Goal: Information Seeking & Learning: Learn about a topic

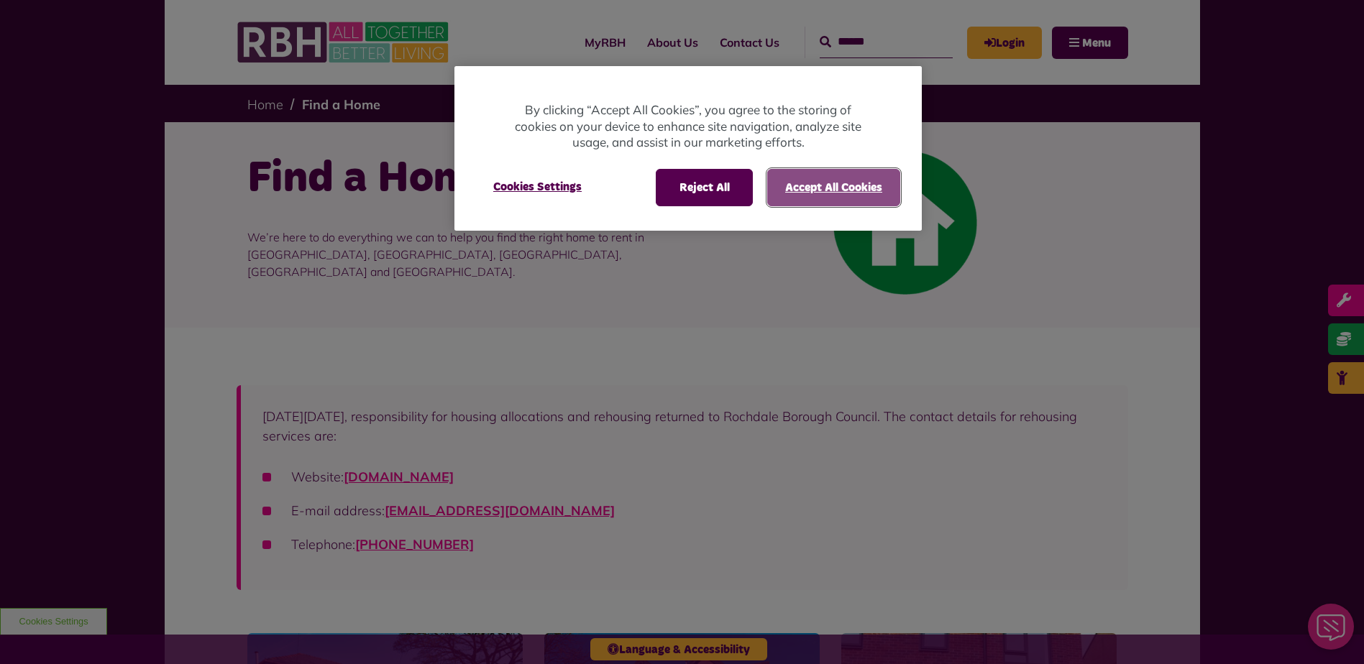
click at [860, 187] on button "Accept All Cookies" at bounding box center [833, 187] width 133 height 37
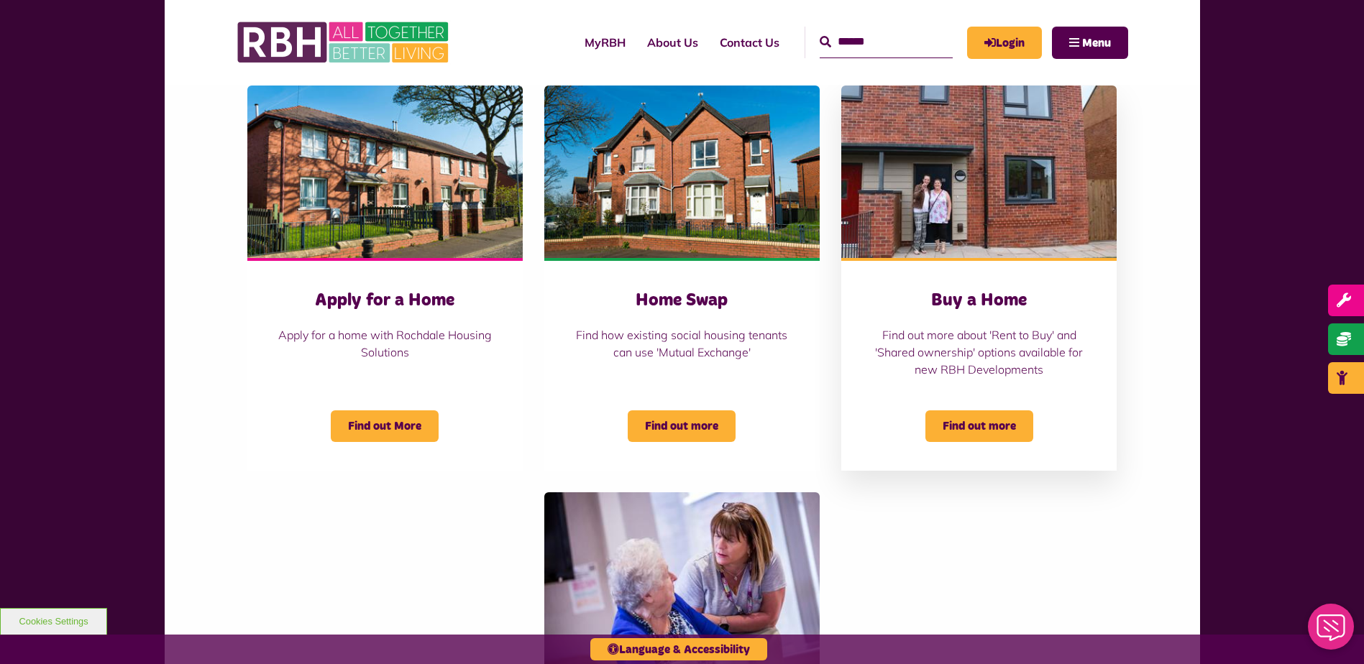
scroll to position [719, 0]
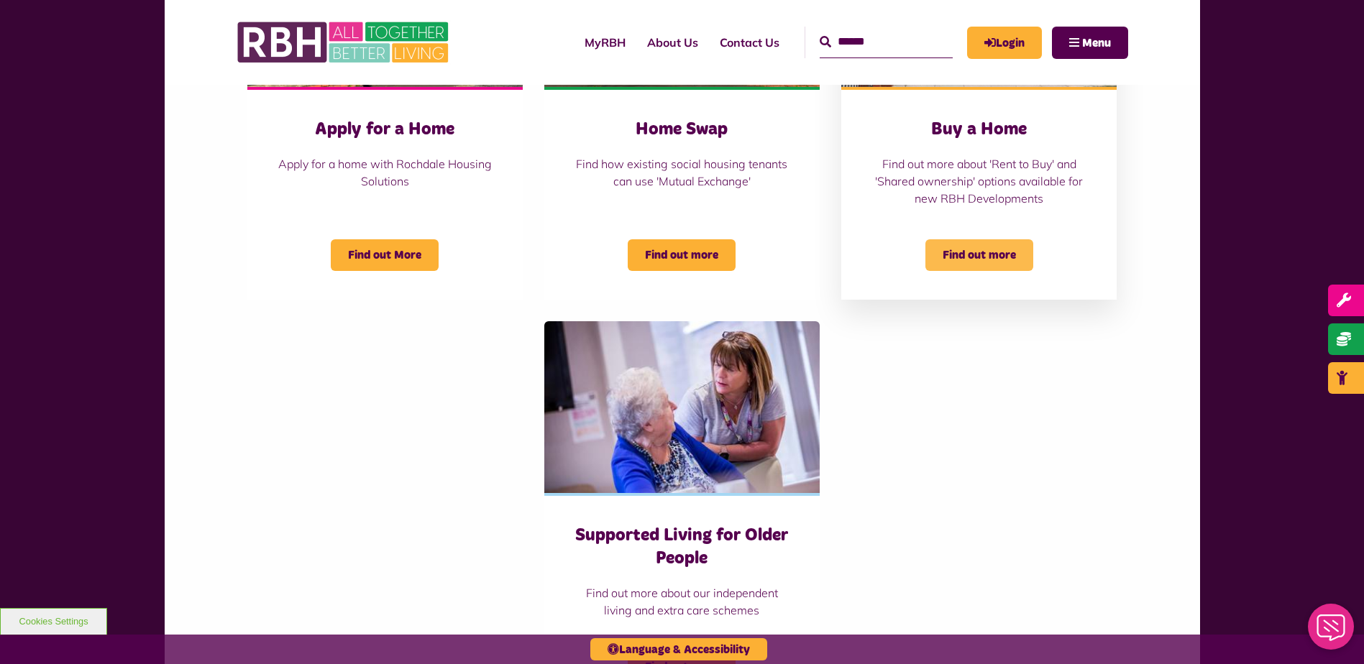
click at [976, 257] on span "Find out more" at bounding box center [979, 255] width 108 height 32
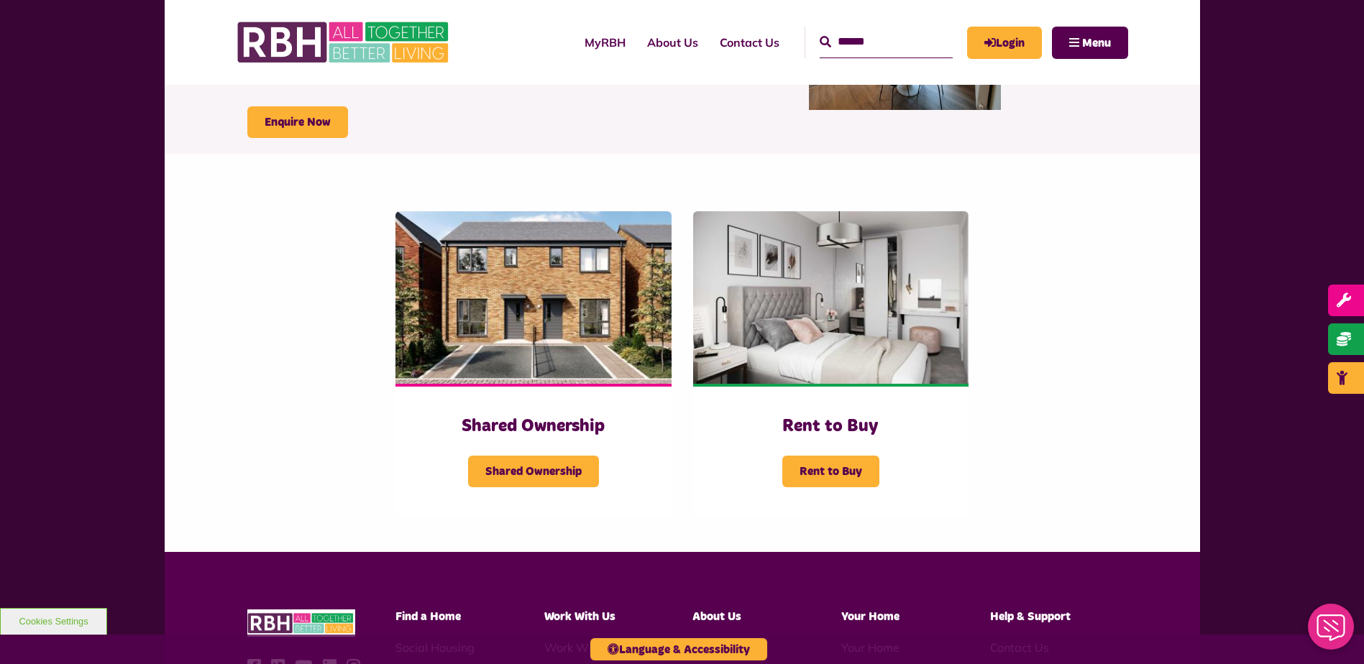
scroll to position [216, 0]
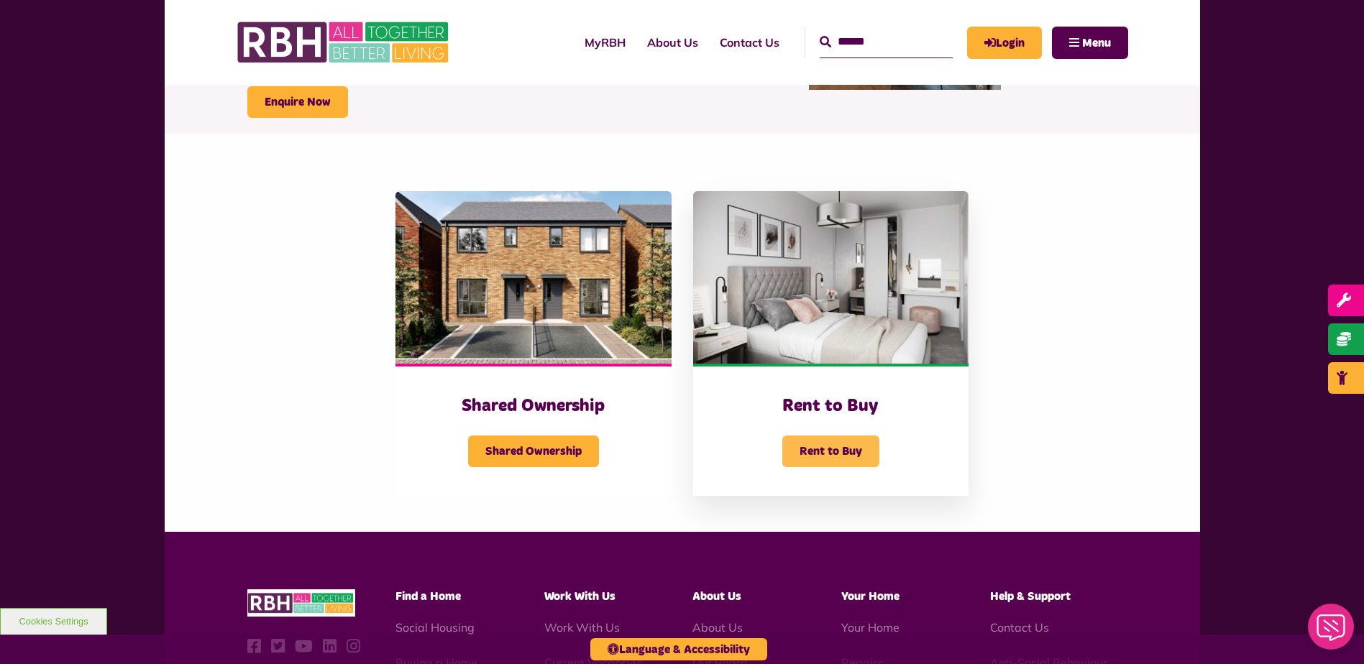
click at [817, 447] on span "Rent to Buy" at bounding box center [830, 452] width 97 height 32
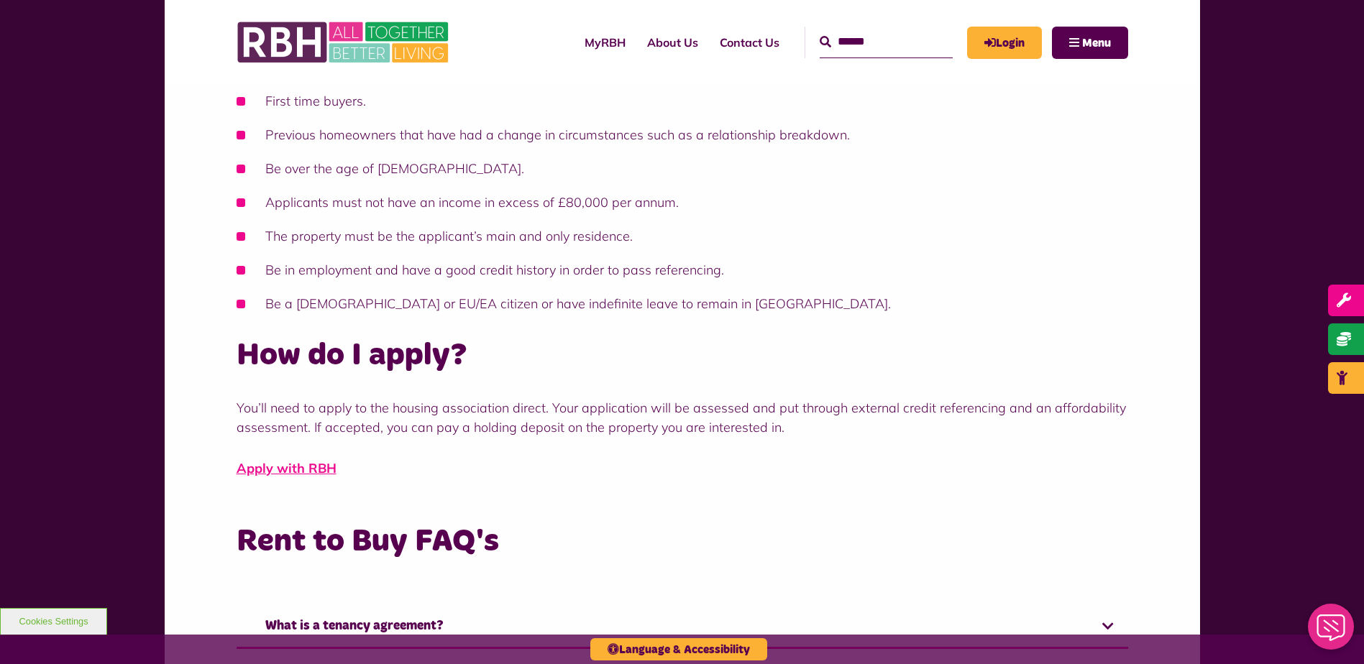
scroll to position [575, 0]
click at [304, 466] on link "Apply with RBH" at bounding box center [287, 467] width 100 height 17
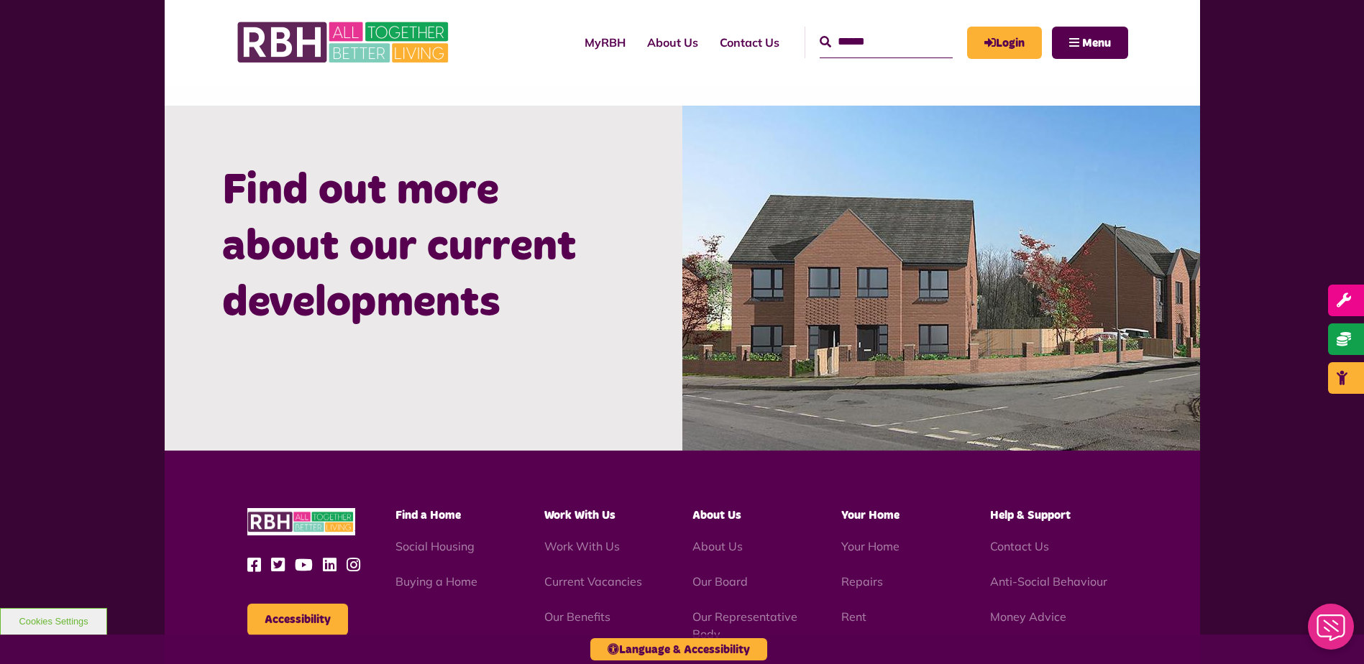
scroll to position [1510, 0]
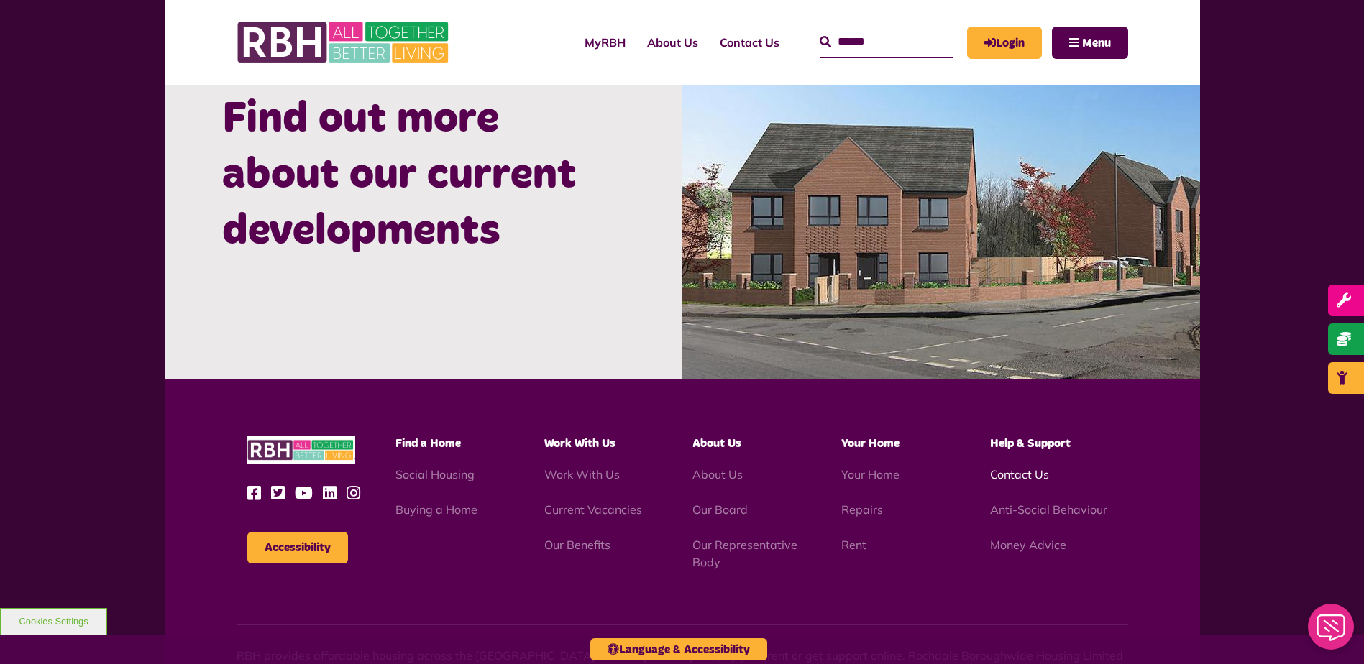
click at [993, 469] on link "Contact Us" at bounding box center [1019, 474] width 59 height 14
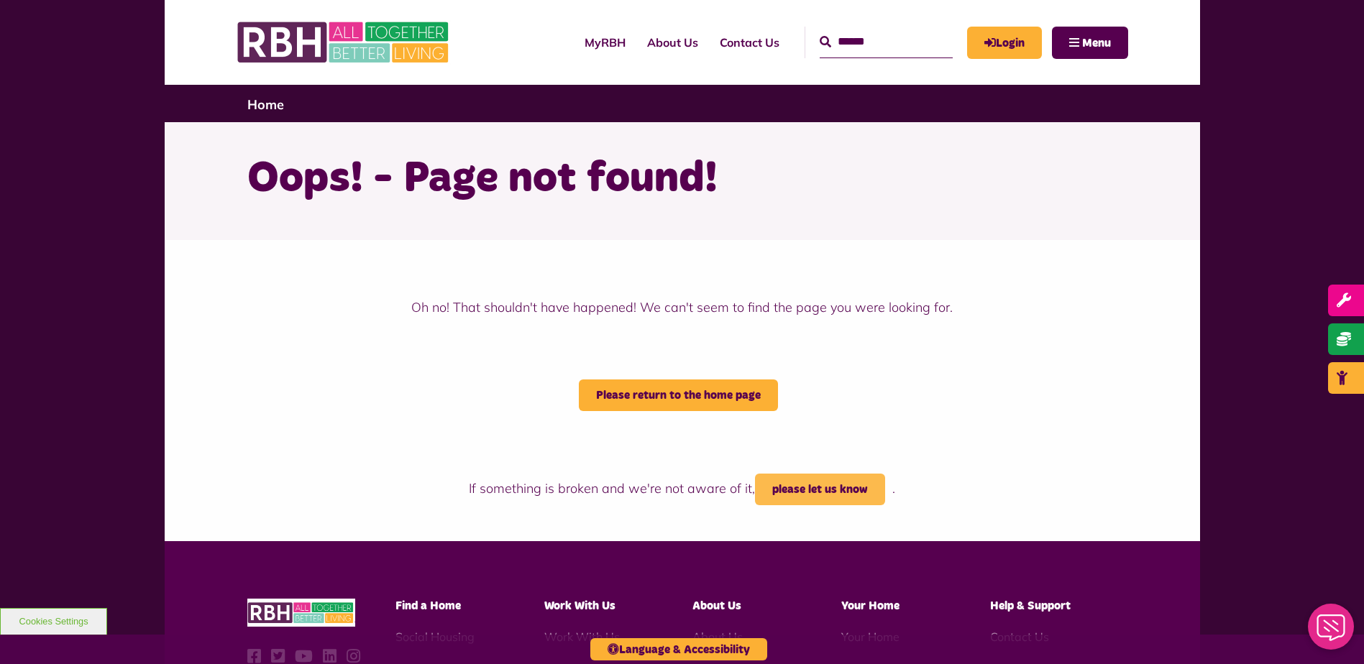
click at [829, 489] on link "please let us know" at bounding box center [820, 490] width 130 height 32
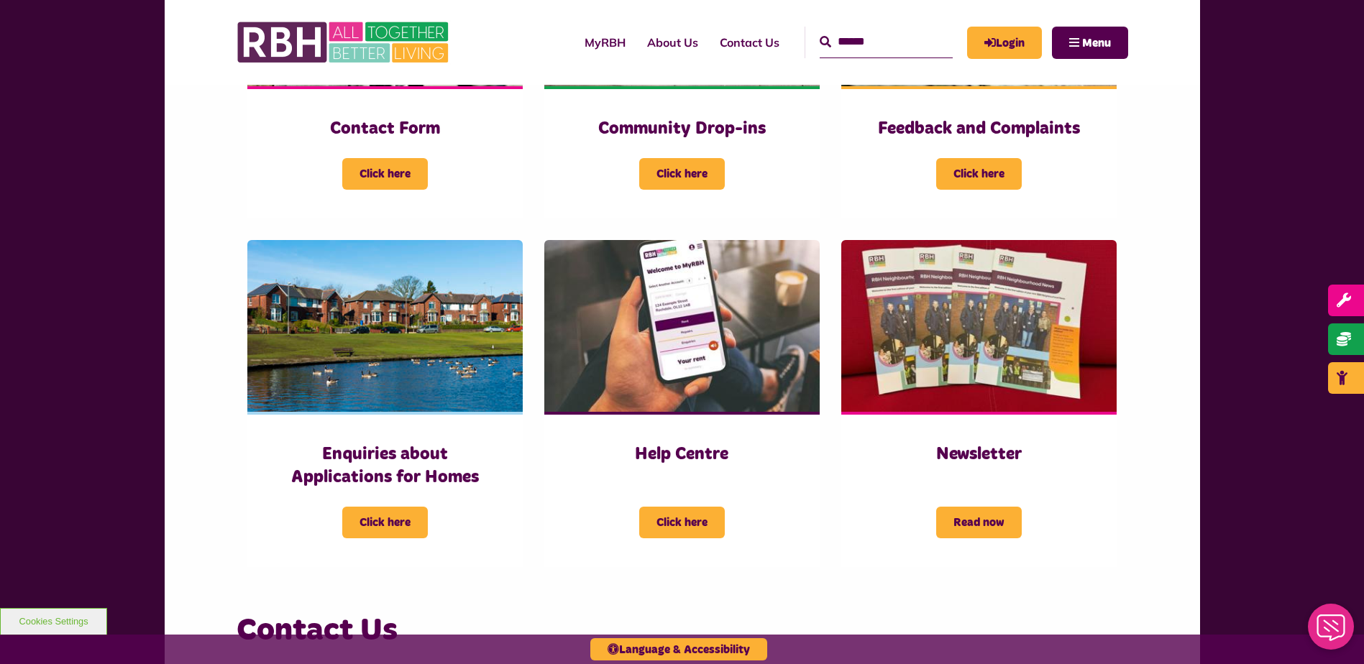
scroll to position [503, 0]
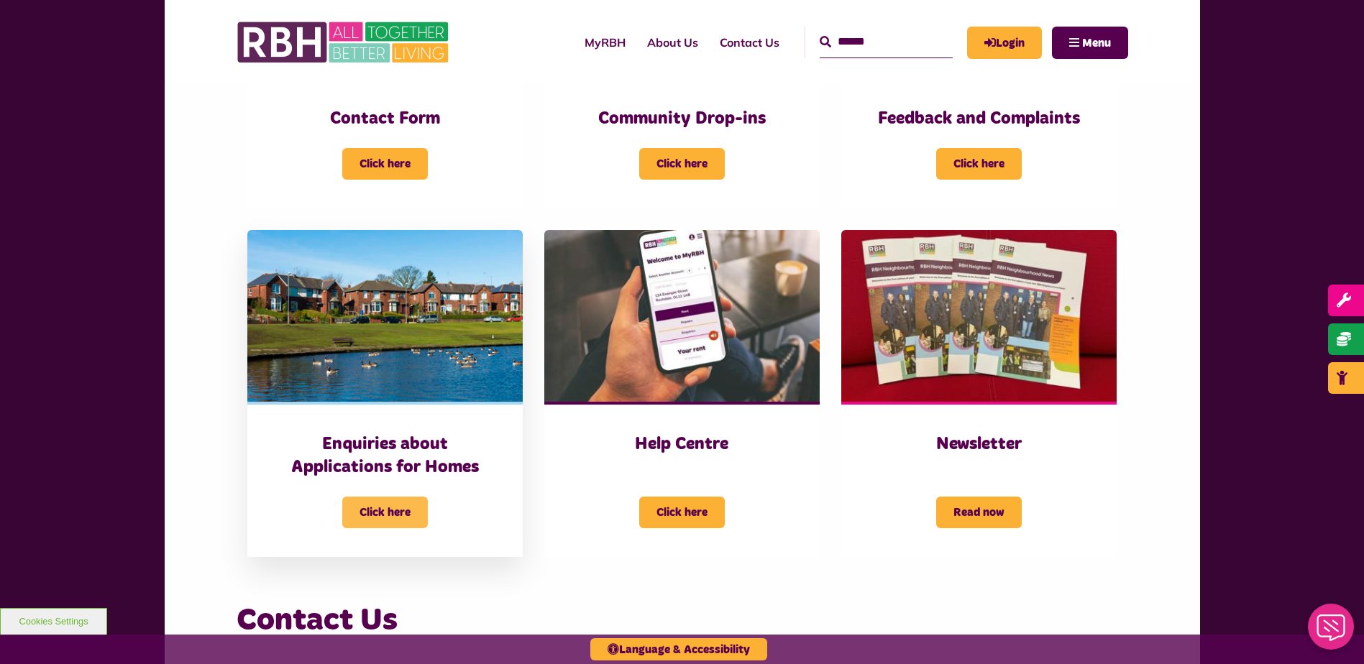
click at [380, 518] on span "Click here" at bounding box center [385, 513] width 86 height 32
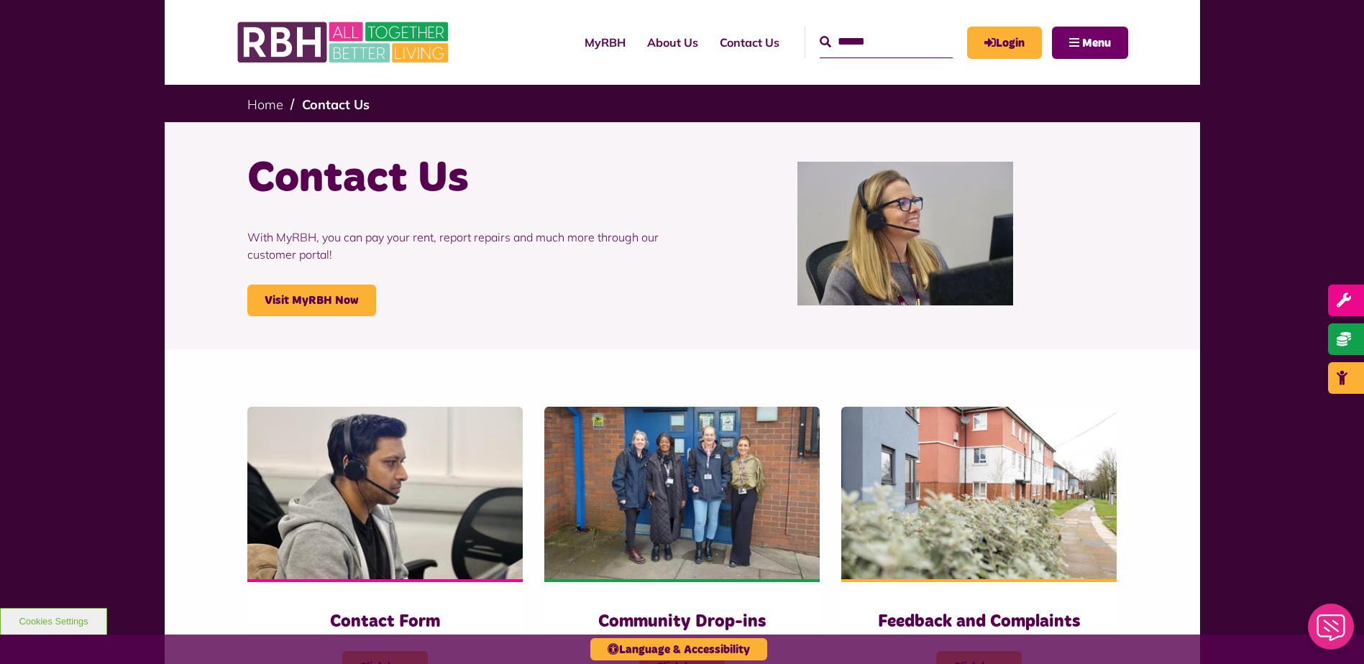
click at [1084, 40] on span "Menu" at bounding box center [1096, 43] width 29 height 12
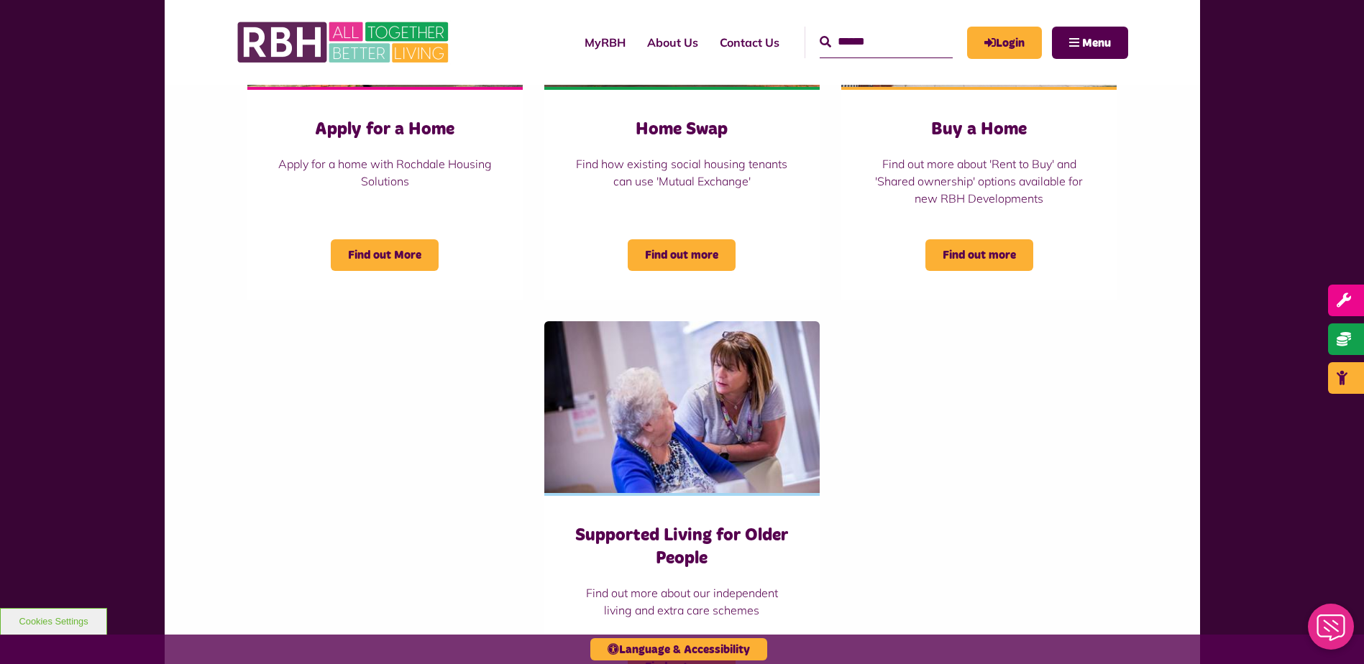
scroll to position [431, 0]
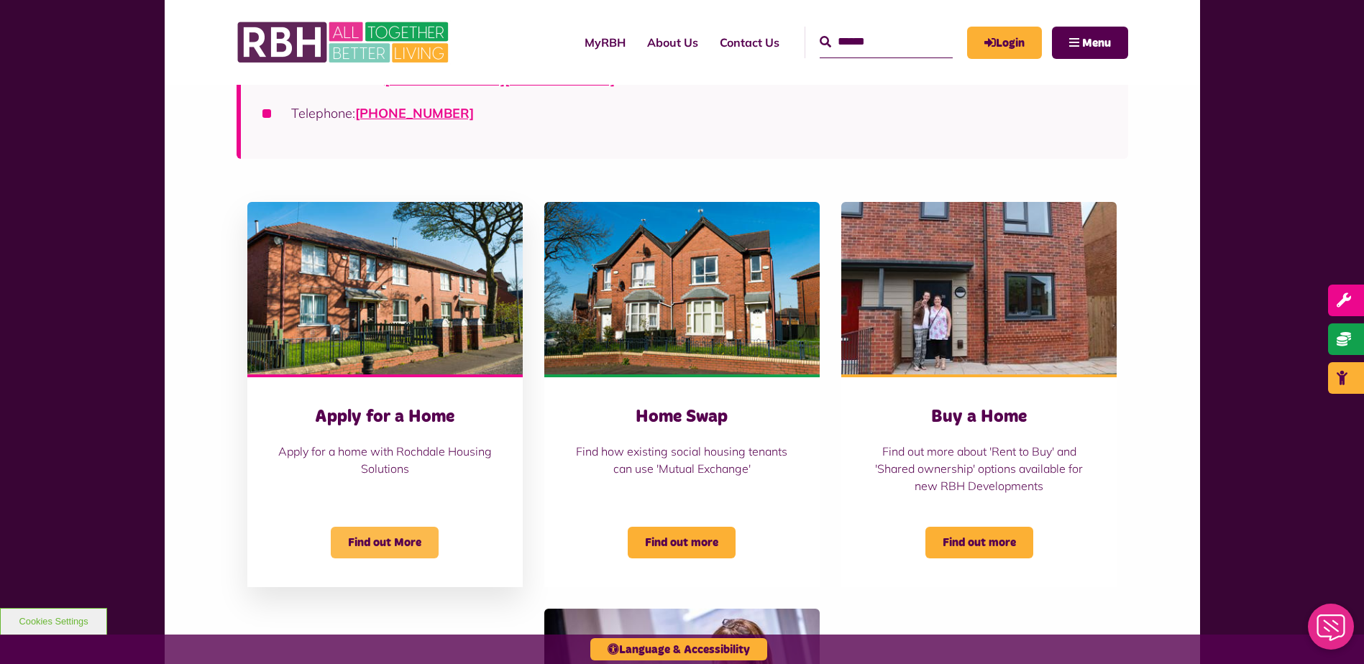
click at [358, 543] on span "Find out More" at bounding box center [385, 543] width 108 height 32
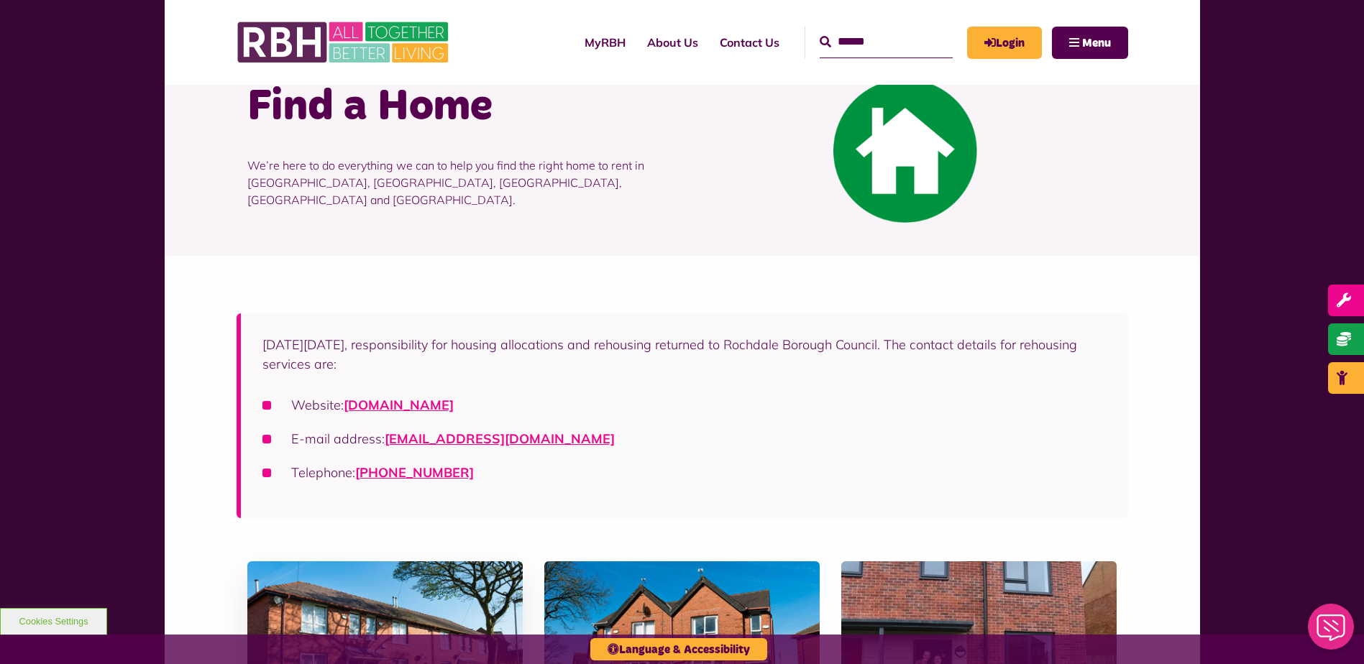
scroll to position [0, 0]
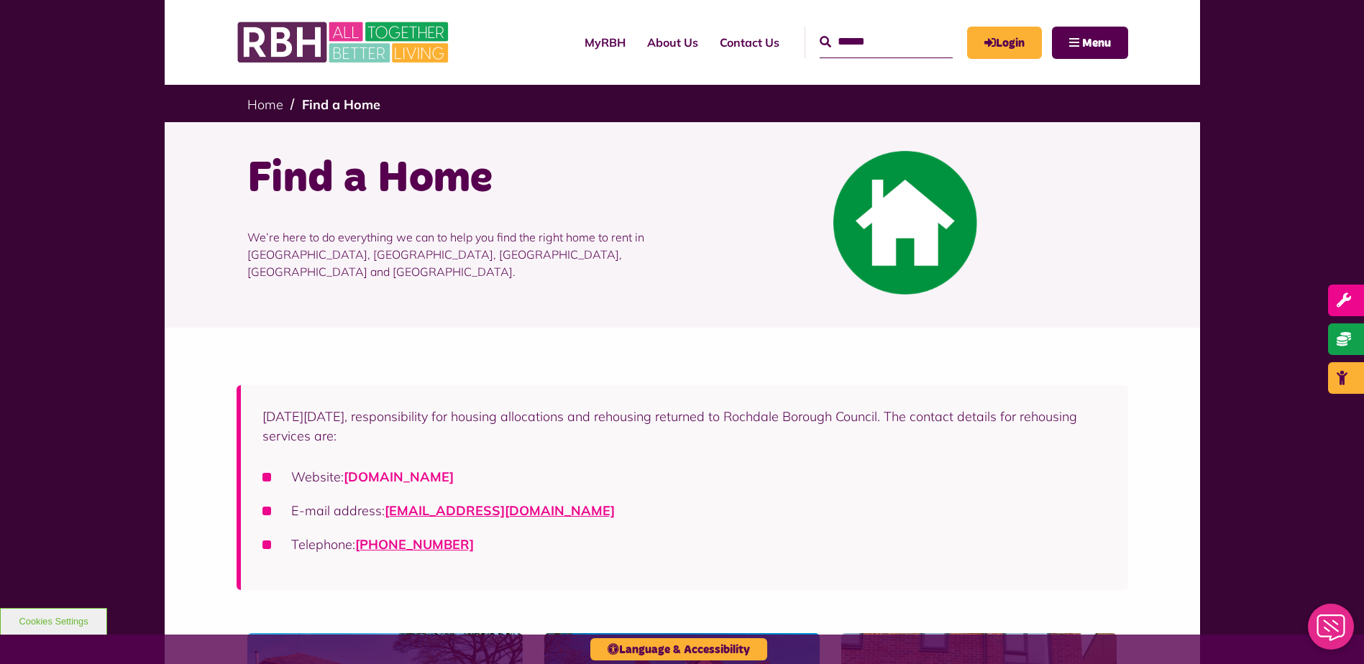
click at [454, 478] on link "[DOMAIN_NAME]" at bounding box center [399, 477] width 110 height 17
